Goal: Check status: Check status

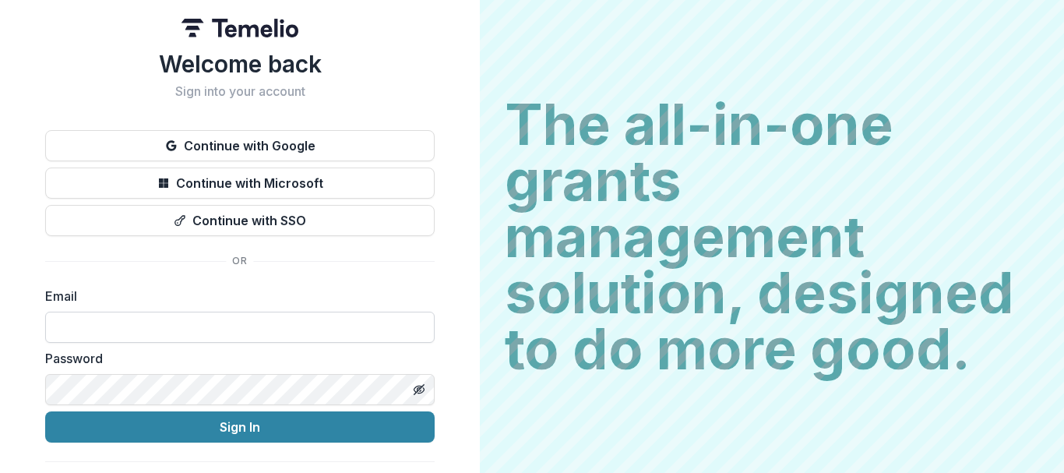
click at [213, 321] on input at bounding box center [239, 327] width 389 height 31
type input "**********"
click at [45, 411] on button "Sign In" at bounding box center [239, 426] width 389 height 31
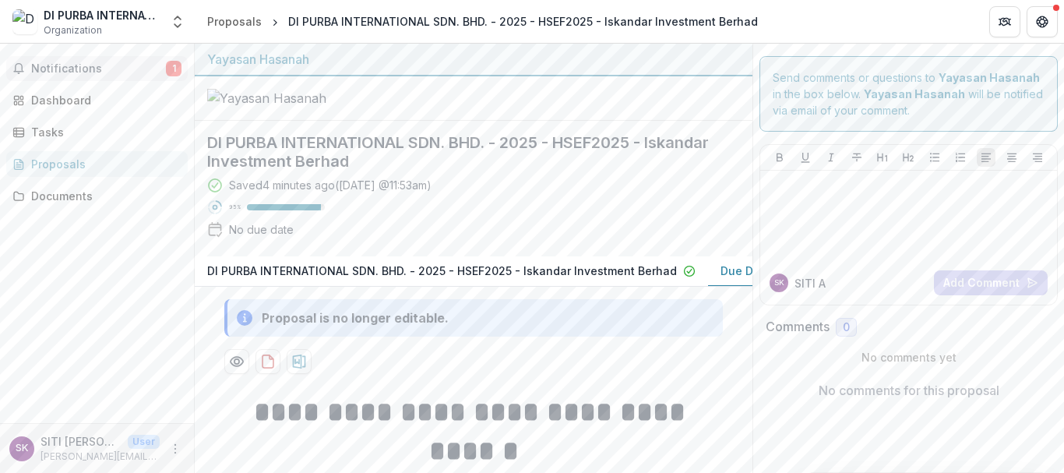
click at [147, 65] on span "Notifications" at bounding box center [98, 68] width 135 height 13
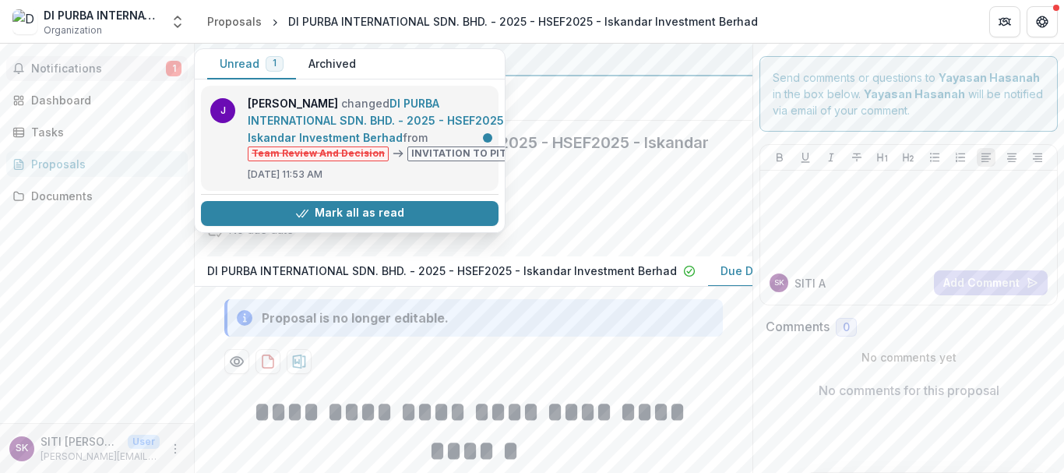
click at [408, 144] on link "DI PURBA INTERNATIONAL SDN. BHD. - 2025 - HSEF2025 - Iskandar Investment Berhad" at bounding box center [380, 121] width 265 height 48
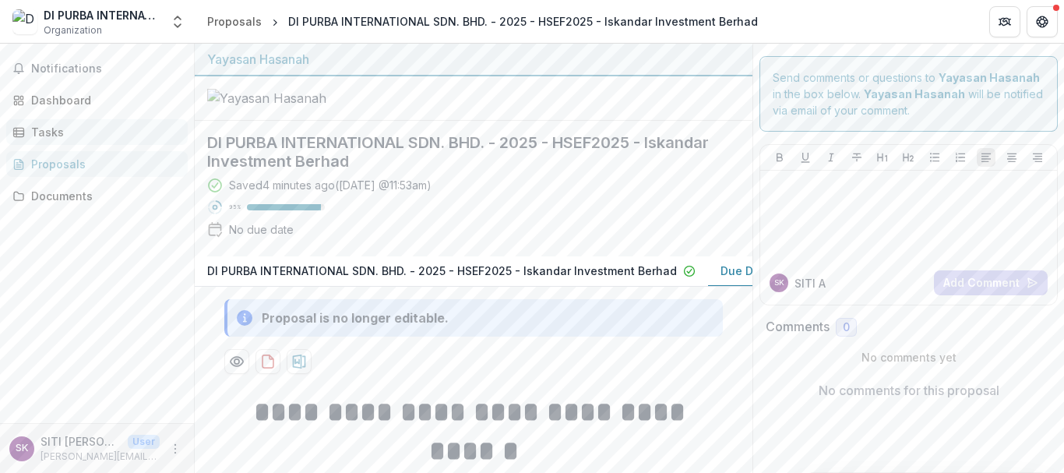
click at [93, 132] on div "Tasks" at bounding box center [103, 132] width 144 height 16
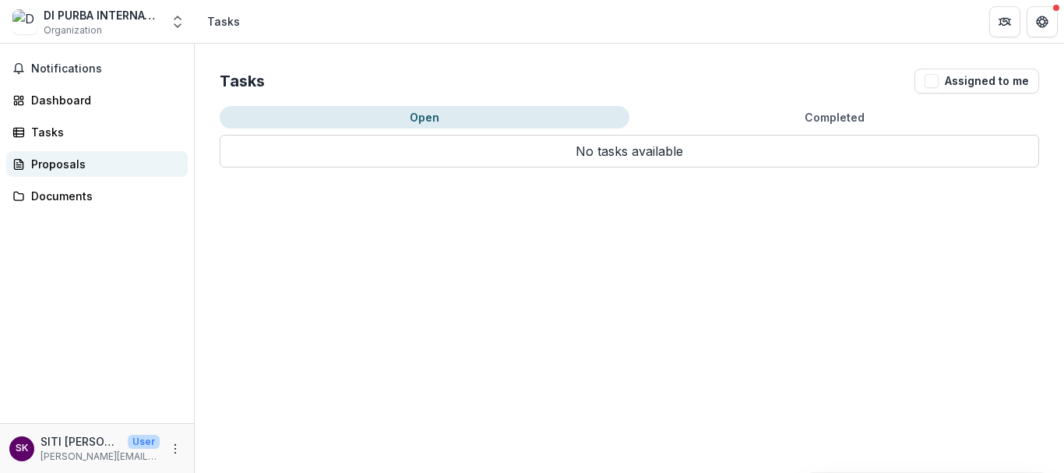
click at [103, 153] on link "Proposals" at bounding box center [96, 164] width 181 height 26
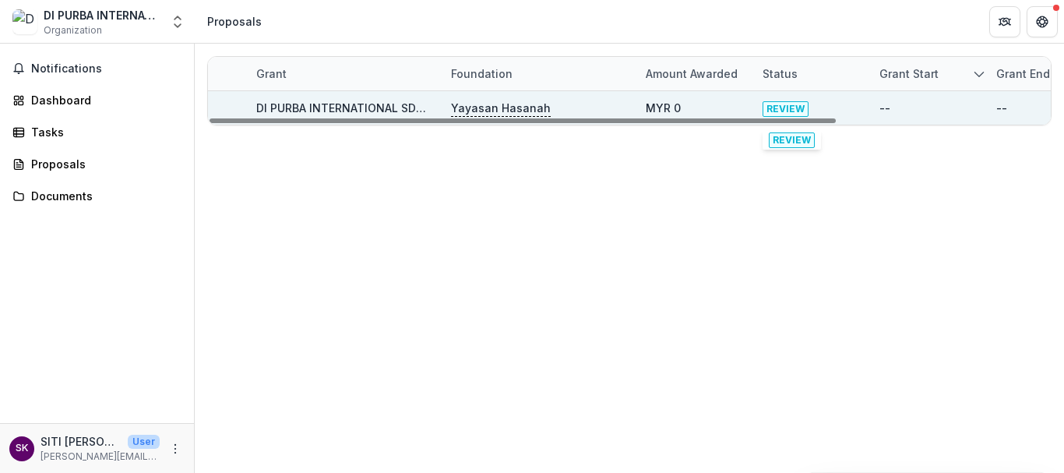
click at [832, 104] on div "REVIEW" at bounding box center [811, 107] width 98 height 33
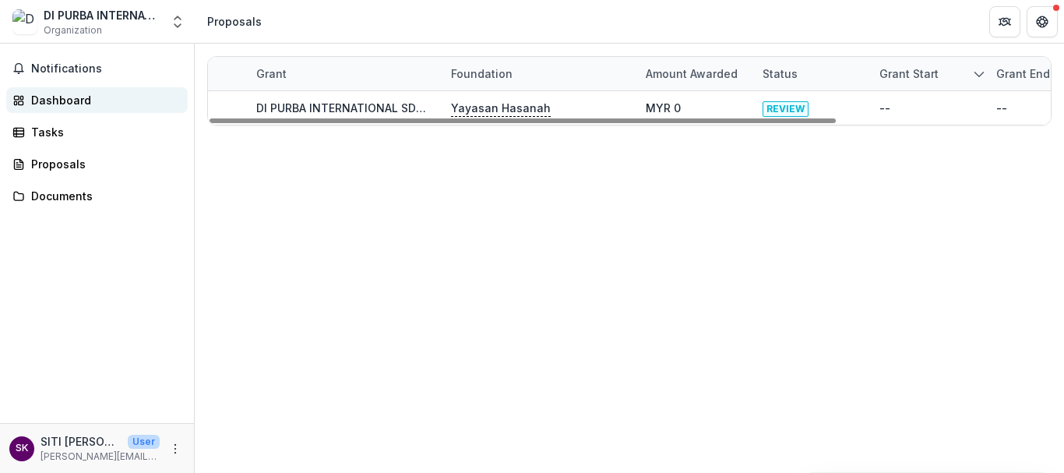
click at [118, 100] on div "Dashboard" at bounding box center [103, 100] width 144 height 16
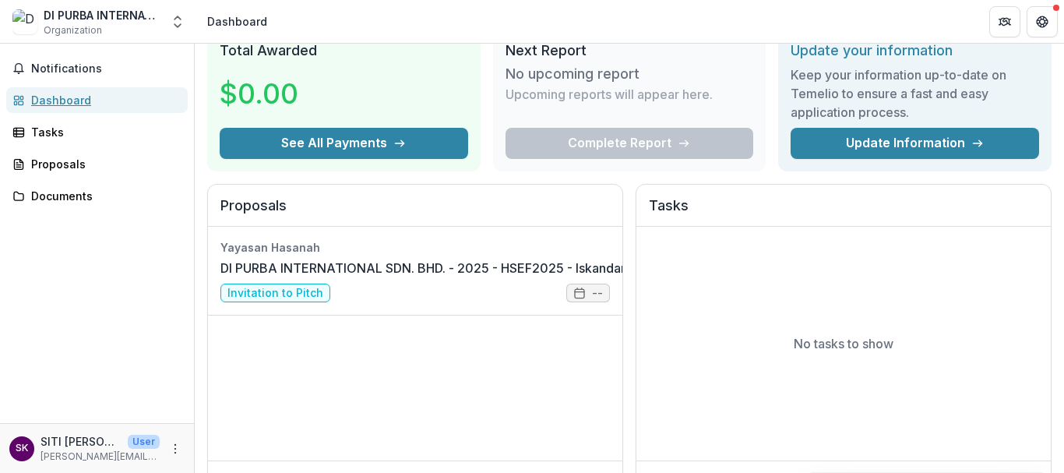
scroll to position [68, 0]
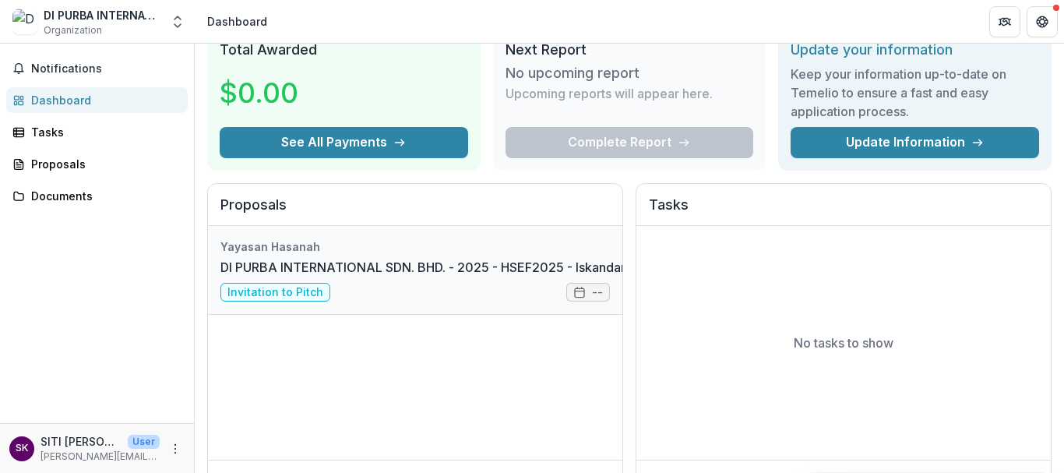
click at [440, 276] on link "DI PURBA INTERNATIONAL SDN. BHD. - 2025 - HSEF2025 - Iskandar Investment Berhad" at bounding box center [479, 267] width 519 height 19
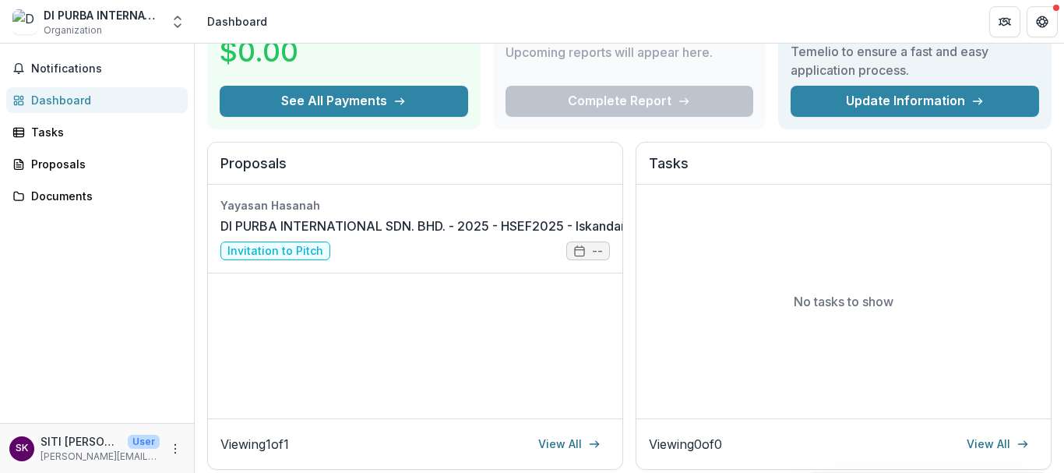
scroll to position [88, 0]
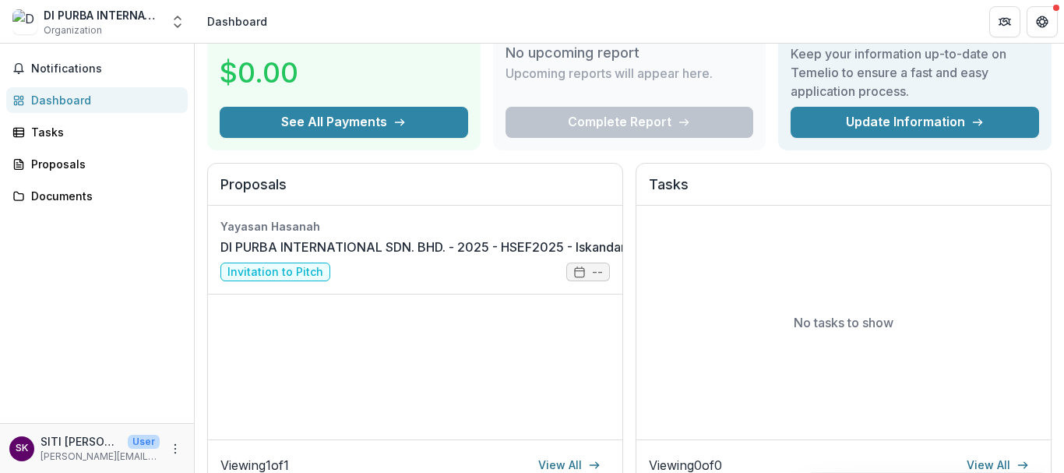
drag, startPoint x: 660, startPoint y: 248, endPoint x: 875, endPoint y: 101, distance: 260.1
click at [664, 245] on div "No tasks to show" at bounding box center [843, 323] width 414 height 234
